Goal: Complete application form: Complete application form

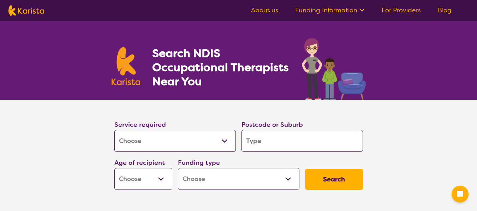
select select "[MEDICAL_DATA]"
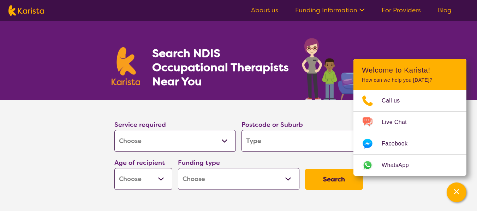
click at [360, 32] on section "Search NDIS Occupational Therapists Near You" at bounding box center [238, 60] width 271 height 79
click at [386, 40] on div "Search NDIS Occupational Therapists Near You" at bounding box center [238, 60] width 477 height 79
click at [456, 74] on h2 "Welcome to Karista!" at bounding box center [410, 70] width 96 height 8
click at [315, 140] on input "search" at bounding box center [301, 141] width 121 height 22
type input "3649"
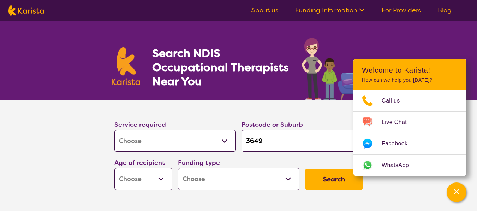
type input "3649"
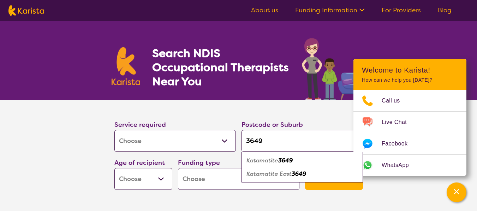
click at [161, 179] on select "Early Childhood - 0 to 9 Child - 10 to 11 Adolescent - 12 to 17 Adult - 18 to 6…" at bounding box center [143, 179] width 58 height 22
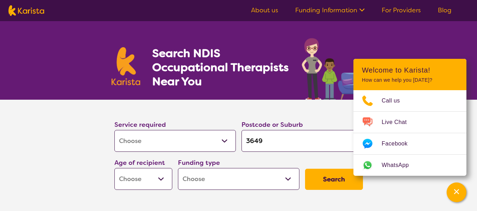
select select "AG"
click at [114, 168] on select "Early Childhood - 0 to 9 Child - 10 to 11 Adolescent - 12 to 17 Adult - 18 to 6…" at bounding box center [143, 179] width 58 height 22
select select "AG"
click at [287, 179] on select "Home Care Package (HCP) National Disability Insurance Scheme (NDIS) I don't know" at bounding box center [238, 179] width 121 height 22
select select "NDIS"
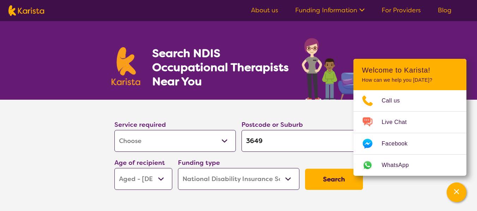
click at [178, 168] on select "Home Care Package (HCP) National Disability Insurance Scheme (NDIS) I don't know" at bounding box center [238, 179] width 121 height 22
select select "NDIS"
click at [332, 180] on button "Search" at bounding box center [334, 179] width 58 height 21
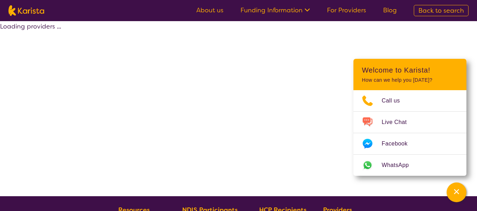
select select "by_score"
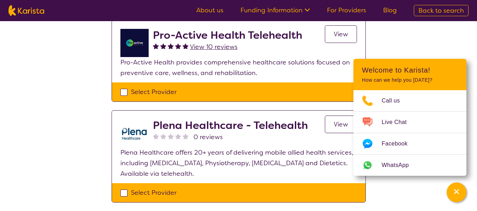
scroll to position [106, 0]
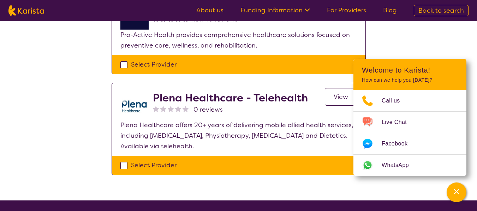
drag, startPoint x: 438, startPoint y: 71, endPoint x: 445, endPoint y: 38, distance: 34.3
click at [445, 38] on div "Select one or more providers and click the 'NEXT' button to proceed 1 - 2 of 2 …" at bounding box center [238, 58] width 477 height 286
click at [453, 190] on icon "Channel Menu" at bounding box center [456, 192] width 7 height 7
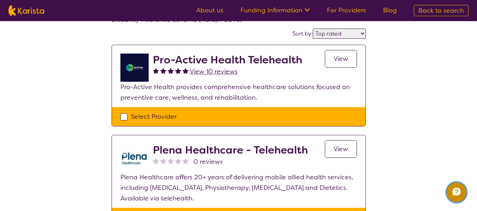
scroll to position [89, 0]
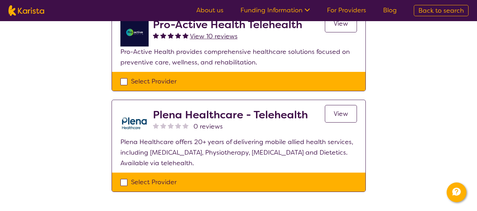
click at [122, 82] on div "Select Provider" at bounding box center [238, 81] width 237 height 11
checkbox input "true"
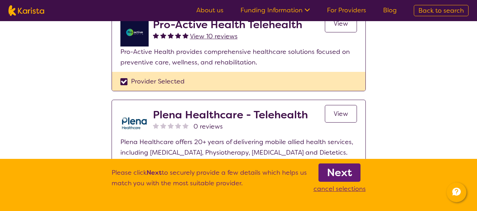
click at [337, 175] on b "Next" at bounding box center [339, 173] width 25 height 14
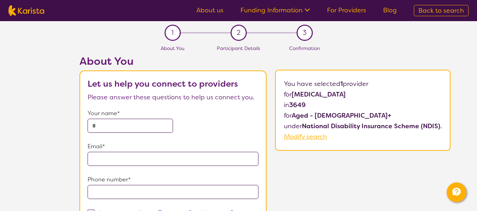
click at [134, 127] on input "text" at bounding box center [130, 126] width 85 height 14
type input "**********"
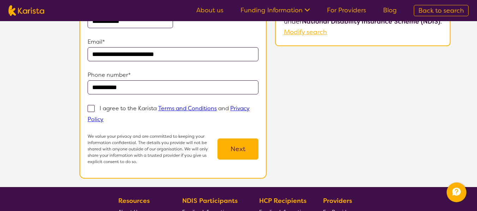
scroll to position [106, 0]
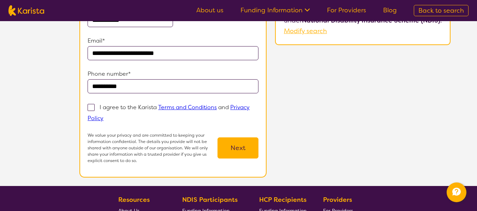
click at [91, 109] on span at bounding box center [91, 107] width 7 height 7
click at [103, 116] on input "I agree to the Karista Terms and Conditions and Privacy Policy" at bounding box center [105, 118] width 5 height 5
checkbox input "true"
click at [238, 147] on button "Next" at bounding box center [237, 148] width 41 height 21
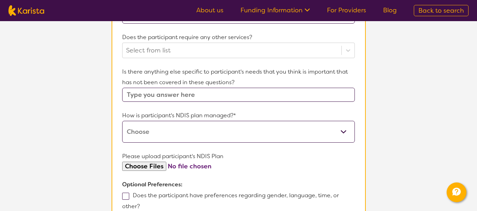
scroll to position [318, 0]
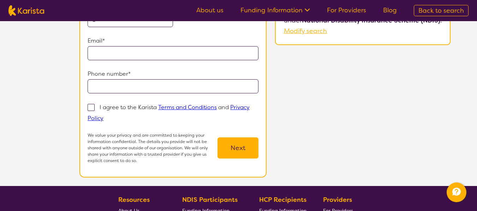
scroll to position [89, 0]
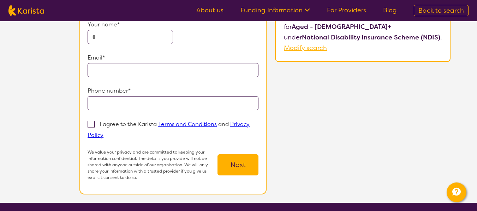
select select "by_score"
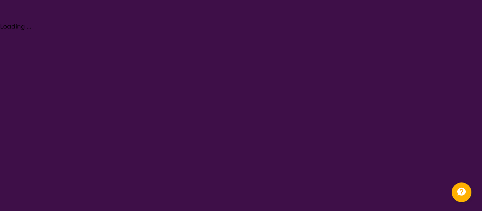
select select "[MEDICAL_DATA]"
select select "AG"
select select "NDIS"
select select "[MEDICAL_DATA]"
select select "AG"
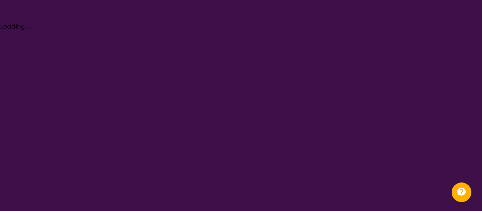
select select "NDIS"
